Goal: Transaction & Acquisition: Purchase product/service

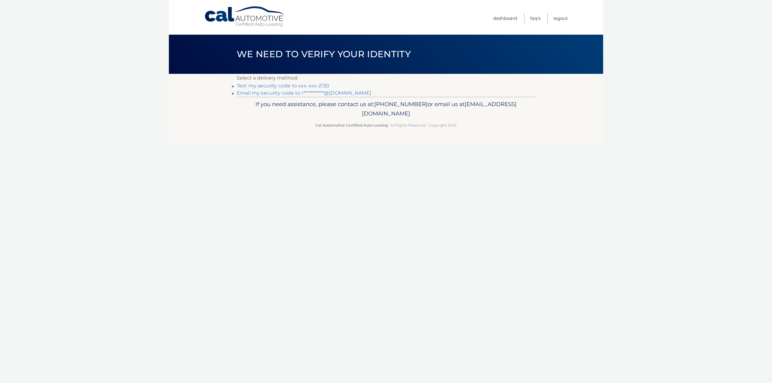
click at [276, 86] on link "Text my security code to xxx-xxx-2130" at bounding box center [283, 86] width 93 height 6
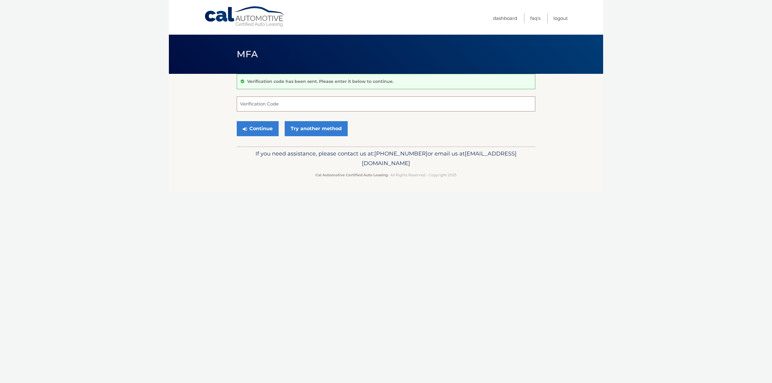
click at [252, 102] on input "Verification Code" at bounding box center [386, 104] width 299 height 15
type input "078197"
click at [248, 133] on button "Continue" at bounding box center [258, 128] width 42 height 15
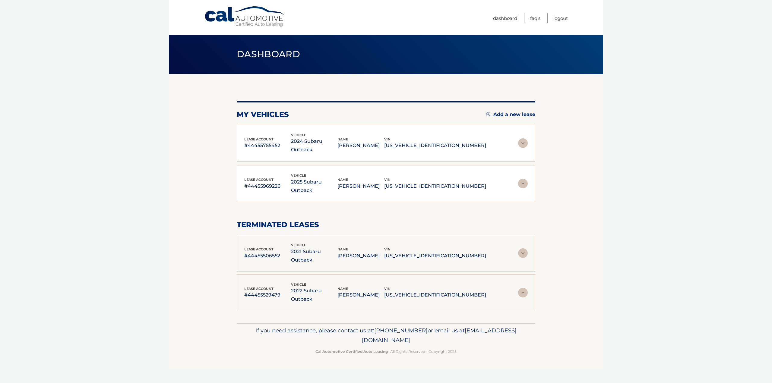
click at [453, 137] on div "vin 4S4BTAPC9R3270731" at bounding box center [435, 144] width 102 height 14
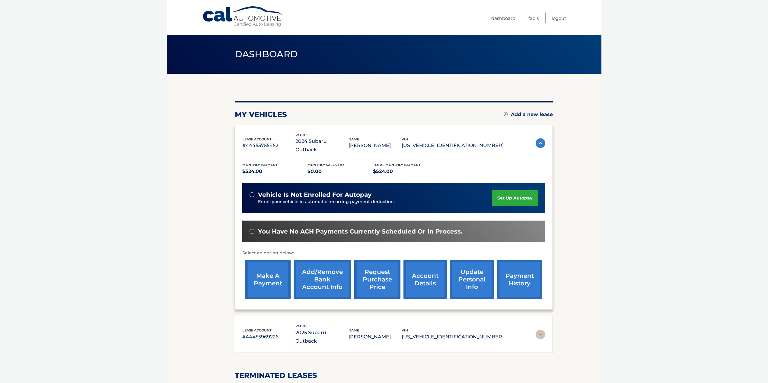
click at [263, 272] on link "make a payment" at bounding box center [267, 280] width 45 height 40
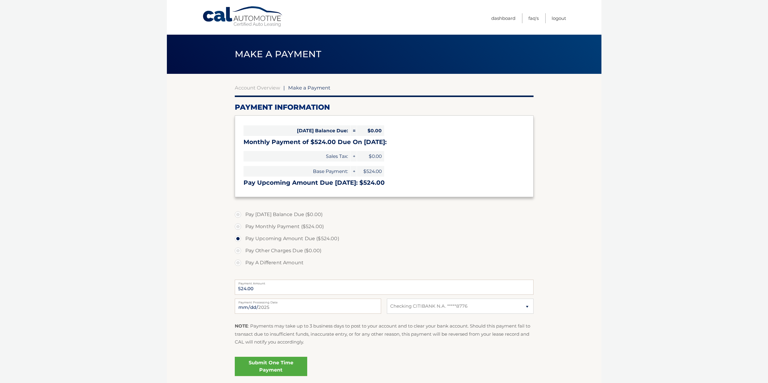
select select "NTM2ZGYwMzItOGE1OS00N2E0LWI2NGUtMDA4OGFlZDU3ZWQz"
click at [282, 370] on link "Submit One Time Payment" at bounding box center [271, 366] width 72 height 19
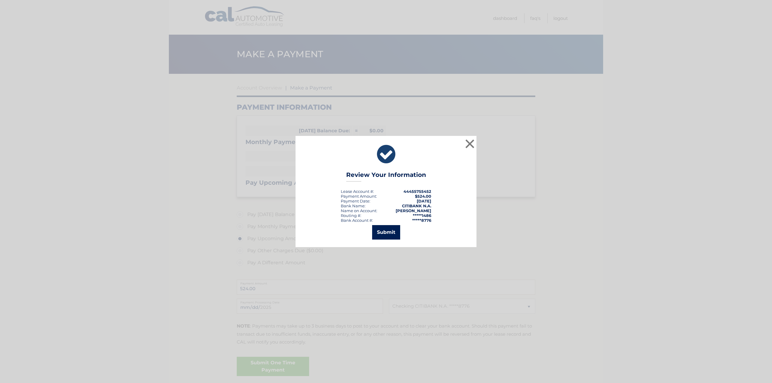
click at [395, 229] on button "Submit" at bounding box center [386, 232] width 28 height 14
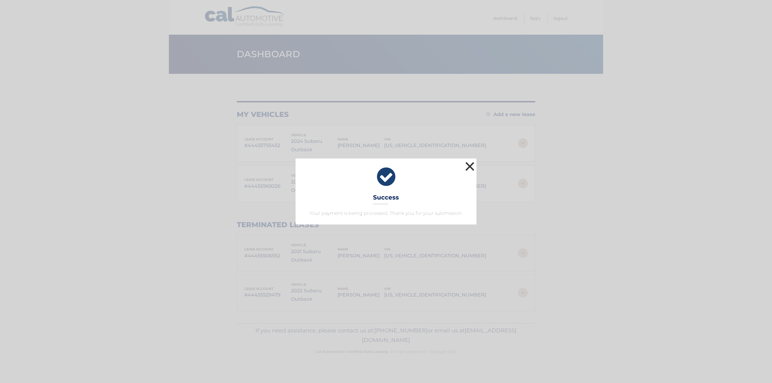
click at [469, 168] on button "×" at bounding box center [470, 167] width 12 height 12
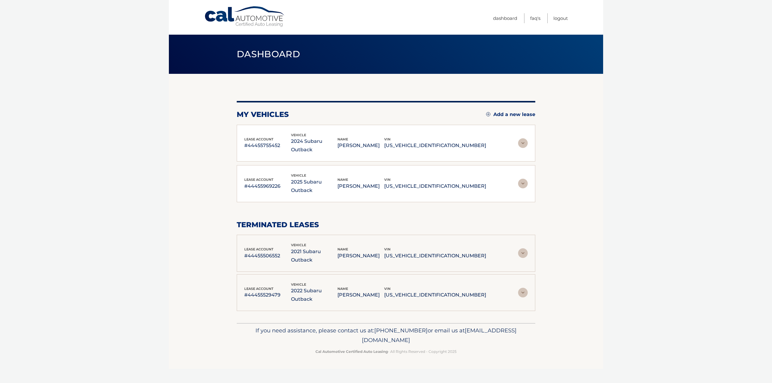
click at [338, 178] on p "2025 Subaru Outback" at bounding box center [314, 186] width 47 height 17
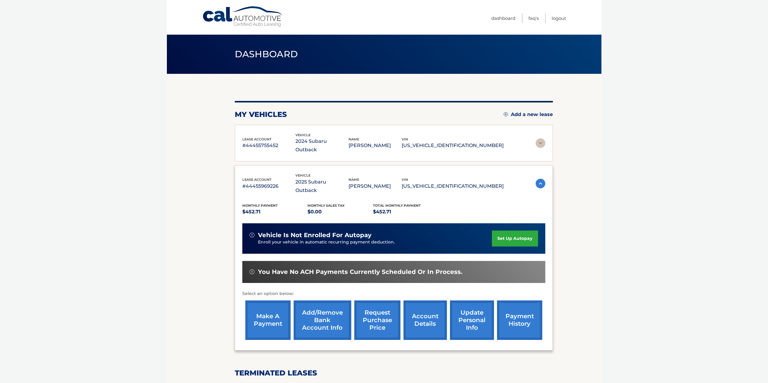
click at [275, 308] on link "make a payment" at bounding box center [267, 321] width 45 height 40
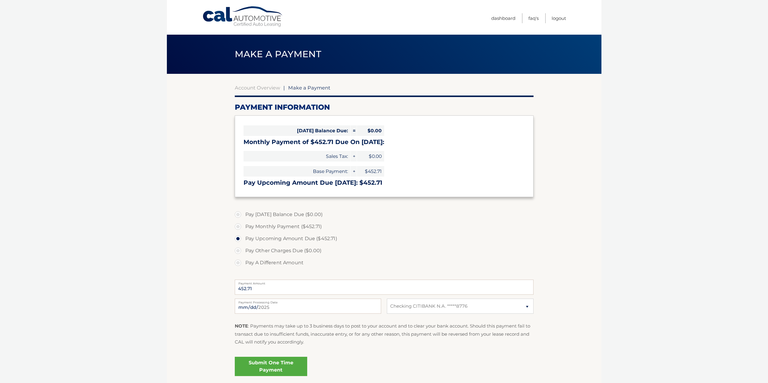
select select "YmFmNzdmMTQtMGI0Yy00NGI4LTgzMjktNTVkMGFlZTMwMDI1"
click at [237, 227] on label "Pay Monthly Payment ($452.71)" at bounding box center [384, 227] width 299 height 12
click at [237, 227] on input "Pay Monthly Payment ($452.71)" at bounding box center [240, 226] width 6 height 10
radio input "true"
click at [259, 364] on link "Submit One Time Payment" at bounding box center [271, 366] width 72 height 19
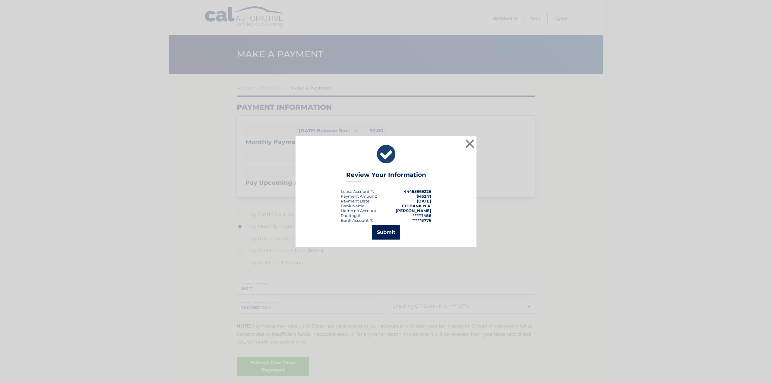
click at [386, 233] on button "Submit" at bounding box center [386, 232] width 28 height 14
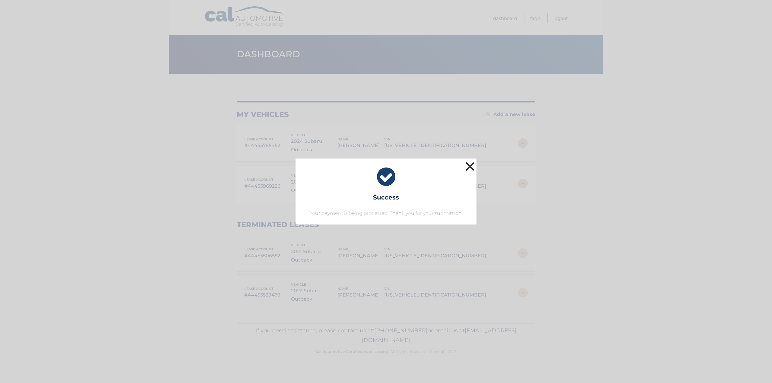
click at [470, 164] on button "×" at bounding box center [470, 167] width 12 height 12
